Goal: Information Seeking & Learning: Learn about a topic

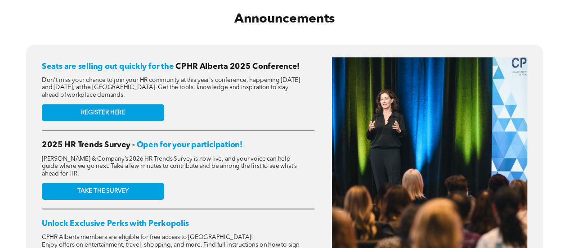
scroll to position [342, 0]
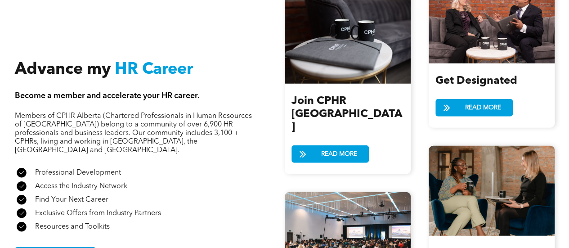
scroll to position [1025, 0]
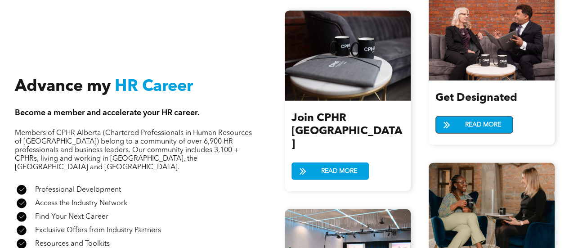
click at [454, 123] on span at bounding box center [447, 125] width 22 height 13
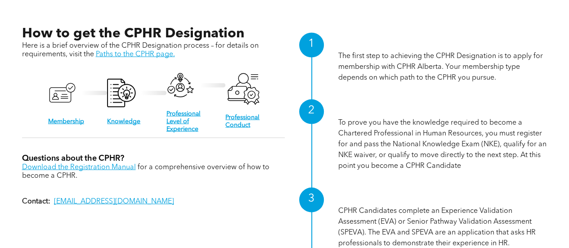
scroll to position [882, 0]
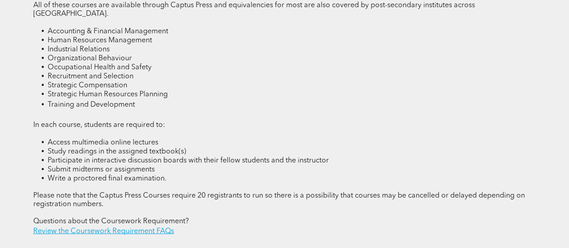
scroll to position [1169, 0]
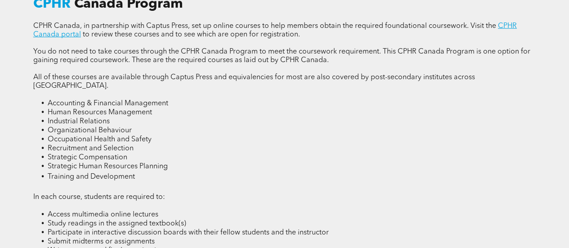
click at [65, 45] on p at bounding box center [284, 43] width 502 height 9
click at [71, 38] on link "CPHR Canada portal" at bounding box center [275, 30] width 484 height 16
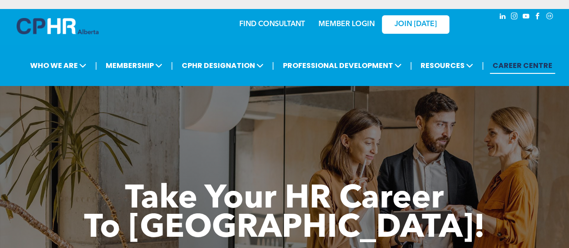
click at [364, 46] on div "| WHO WE ARE ASSOCIATION About CPHR Alberta Board of Directors Team Chapters FC…" at bounding box center [284, 65] width 569 height 41
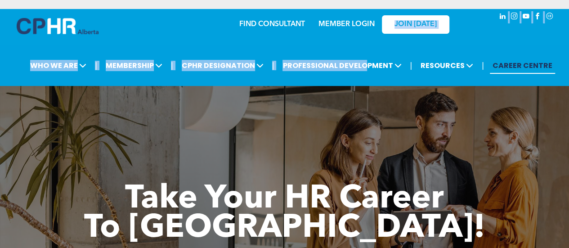
drag, startPoint x: 364, startPoint y: 46, endPoint x: 370, endPoint y: 27, distance: 20.1
click at [370, 27] on div "FIND CONSULTANT MEMBER LOGIN JOIN TODAY | WHO WE ARE ASSOCIATION About CPHR Alb…" at bounding box center [284, 47] width 569 height 77
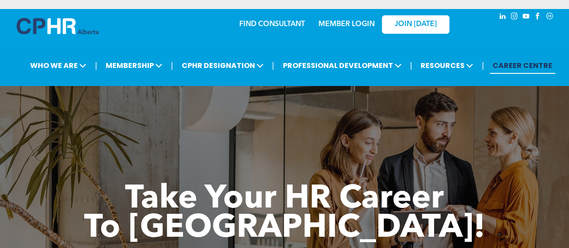
click at [151, 28] on div "FIND CONSULTANT MEMBER LOGIN JOIN TODAY" at bounding box center [285, 23] width 360 height 29
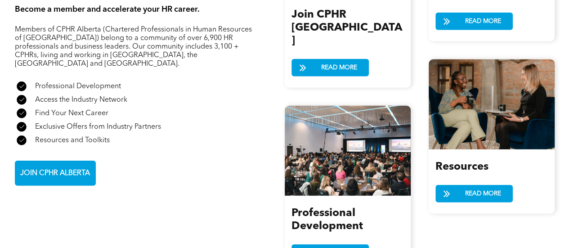
scroll to position [1130, 0]
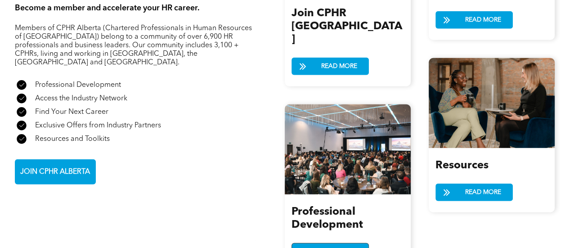
click at [292, 246] on span at bounding box center [303, 252] width 22 height 13
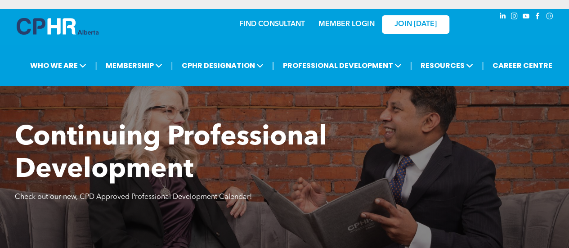
click at [292, 219] on div "Continuing Professional Development Check out our new, CPD Approved Professiona…" at bounding box center [284, 224] width 569 height 207
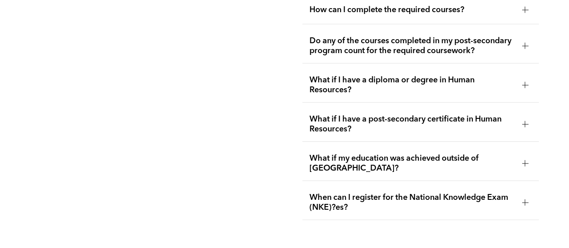
scroll to position [1601, 0]
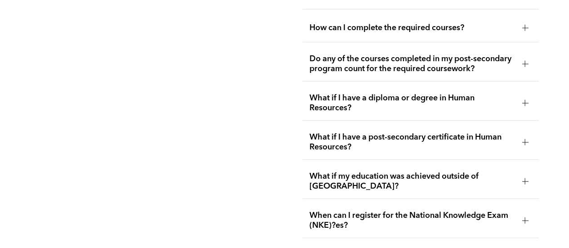
click at [525, 100] on div at bounding box center [525, 103] width 0 height 6
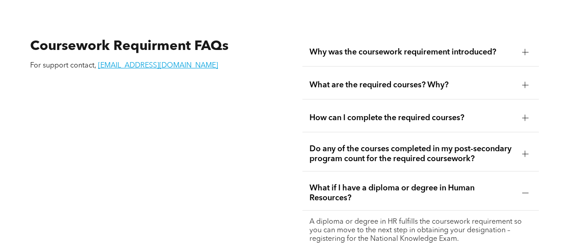
scroll to position [1493, 0]
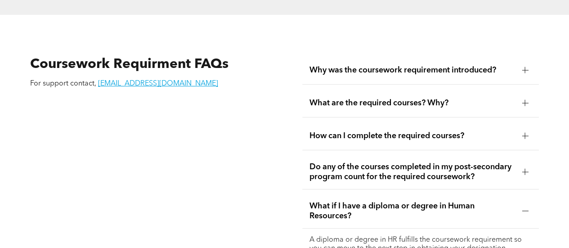
click at [528, 165] on div at bounding box center [524, 171] width 13 height 13
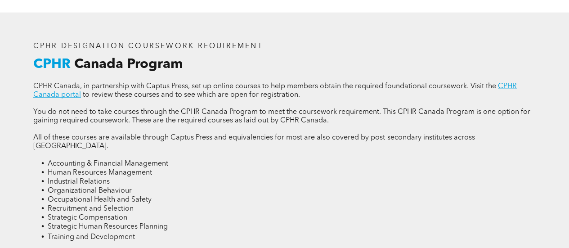
scroll to position [1133, 0]
